Goal: Information Seeking & Learning: Learn about a topic

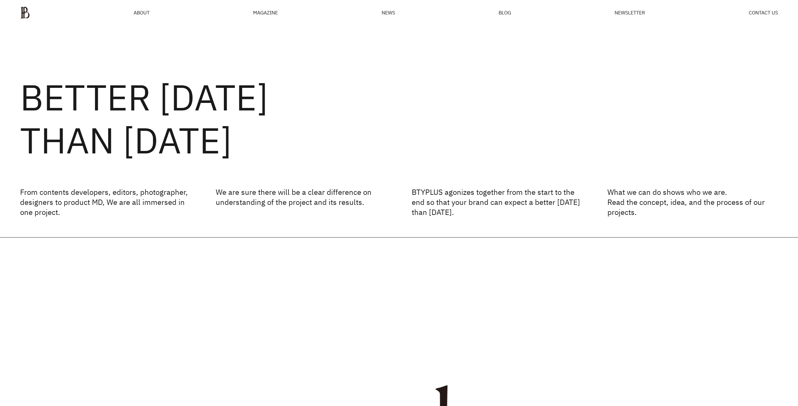
click at [396, 13] on ul "ABOUT MAGAZINE SEE ALL OFF THE REC INSIDE BTYPLUS CURATION NEWS BLOG NEWSLETTER…" at bounding box center [399, 12] width 758 height 13
click at [395, 13] on span "NEWS" at bounding box center [388, 12] width 13 height 5
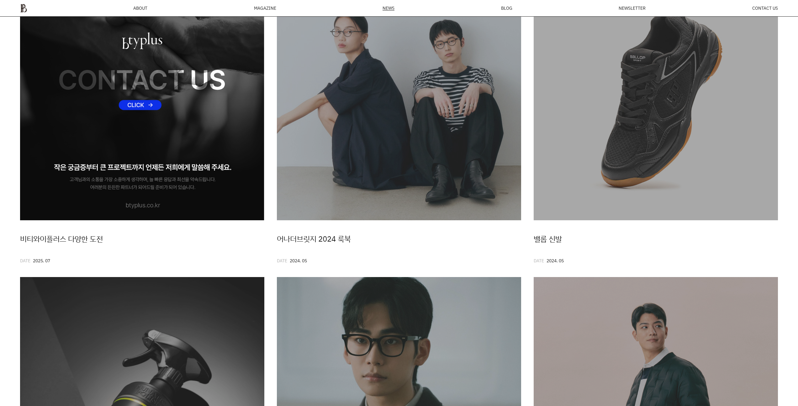
scroll to position [82, 0]
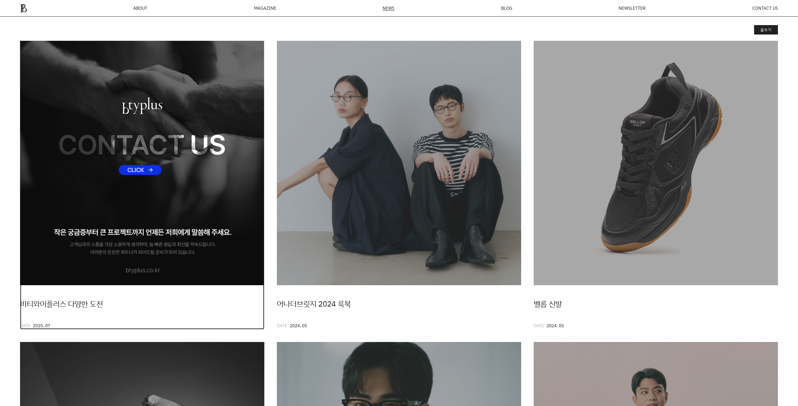
click at [179, 186] on img at bounding box center [142, 163] width 244 height 244
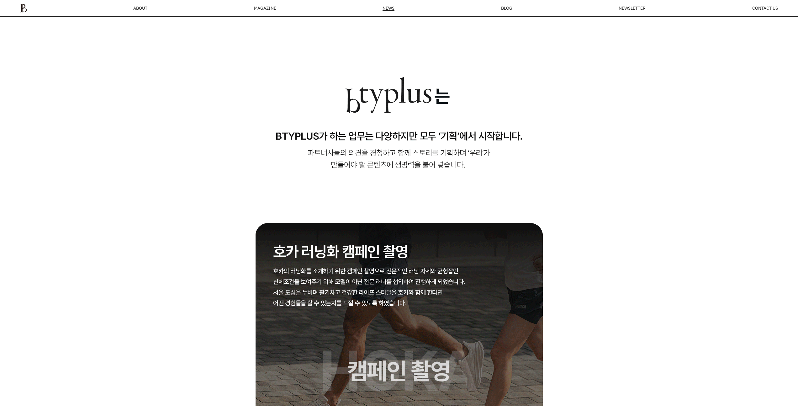
scroll to position [673, 0]
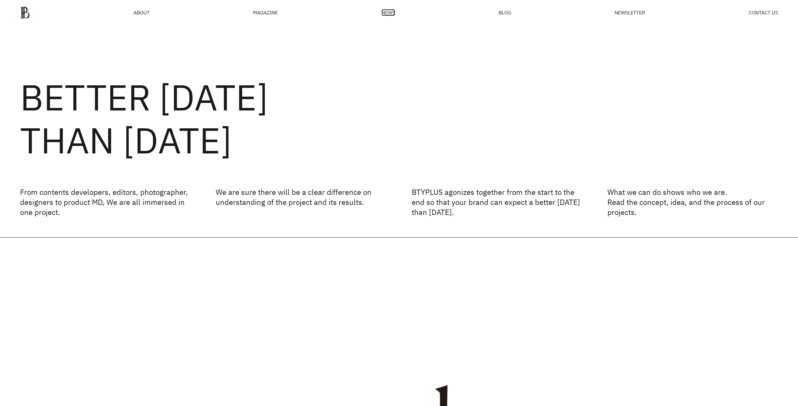
click at [390, 12] on span "NEWS" at bounding box center [388, 12] width 13 height 5
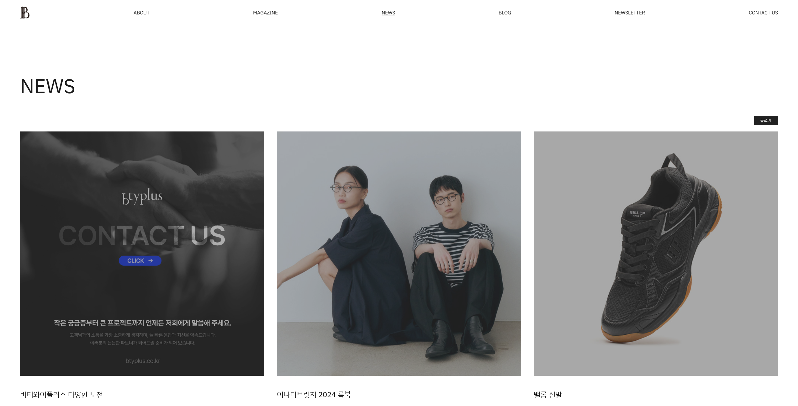
click at [131, 14] on ul "ABOUT MAGAZINE SEE ALL OFF THE REC INSIDE BTYPLUS CURATION NEWS BLOG NEWSLETTER…" at bounding box center [399, 12] width 758 height 13
click at [139, 12] on span "ABOUT" at bounding box center [142, 12] width 16 height 5
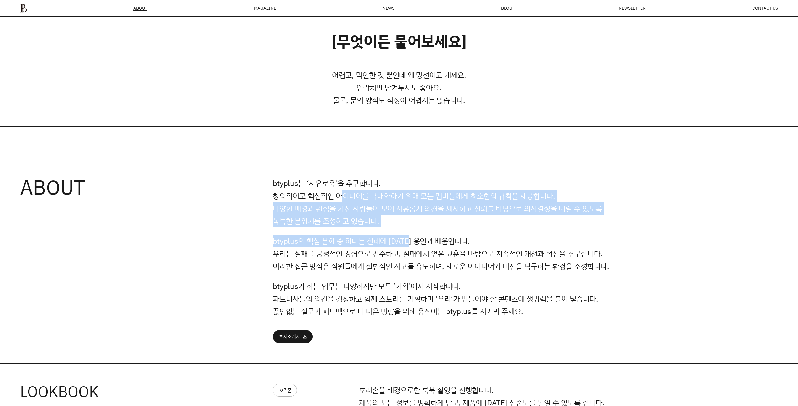
click at [419, 235] on div "btyplus는 ‘자유로움’을 추구합니다. 창의적이고 혁신적인 아이디어를 극대화하기 위해 모든 멤버들에게 최소한의 규칙을 제공합니다. 다양한 …" at bounding box center [445, 260] width 345 height 166
